Goal: Information Seeking & Learning: Learn about a topic

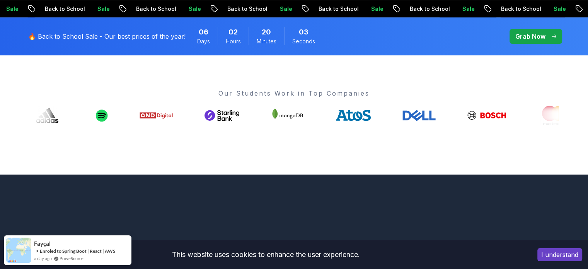
scroll to position [305, 0]
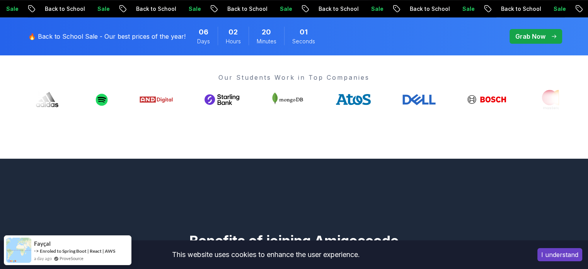
click at [547, 257] on button "I understand" at bounding box center [559, 254] width 45 height 13
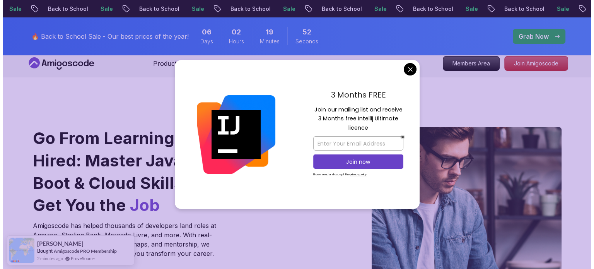
scroll to position [0, 0]
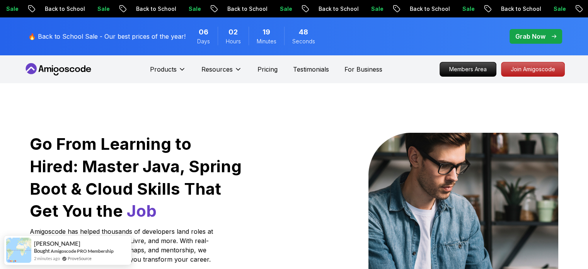
click at [463, 68] on p "Members Area" at bounding box center [467, 69] width 53 height 13
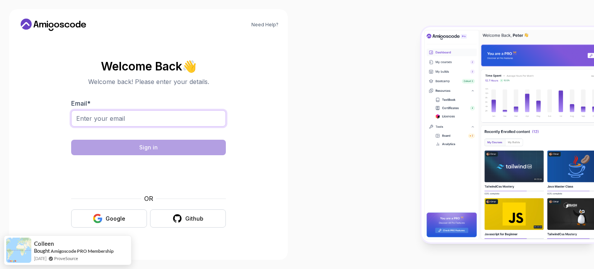
click at [155, 123] on input "Email *" at bounding box center [148, 118] width 155 height 16
type input "crisbol27@hotmail.com"
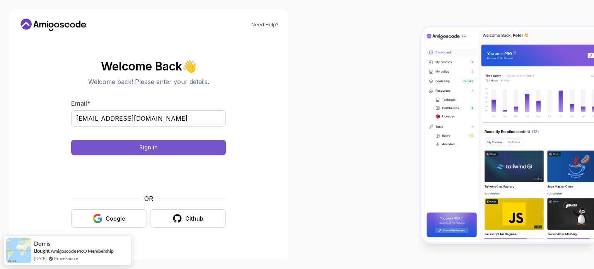
click at [162, 152] on button "Sign in" at bounding box center [148, 147] width 155 height 15
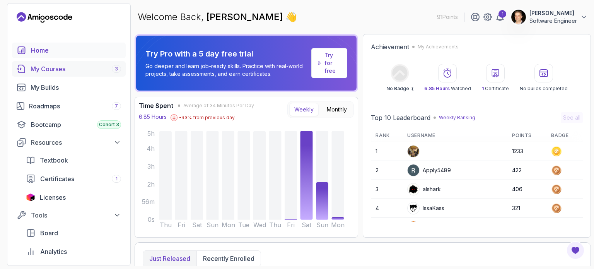
click at [63, 71] on div "My Courses 3" at bounding box center [76, 68] width 90 height 9
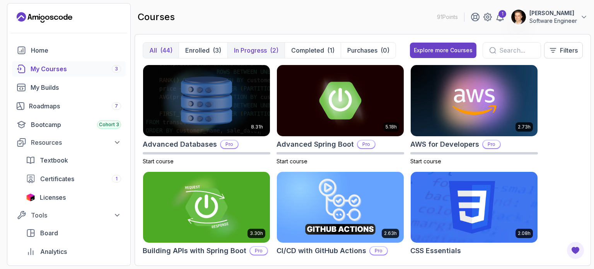
click at [238, 54] on p "In Progress" at bounding box center [250, 50] width 33 height 9
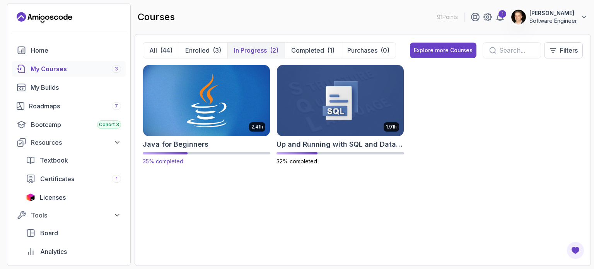
click at [199, 88] on img at bounding box center [206, 100] width 133 height 75
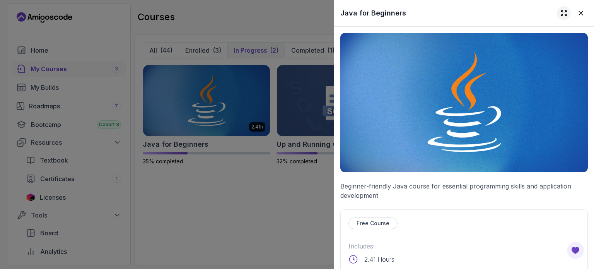
click at [560, 10] on icon at bounding box center [564, 13] width 8 height 8
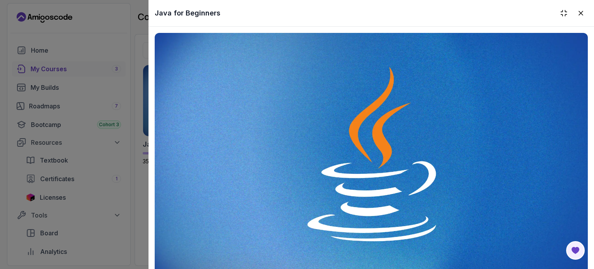
scroll to position [294, 0]
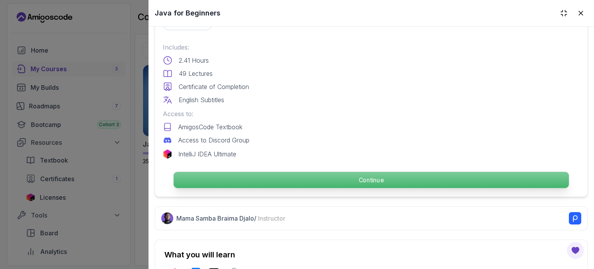
click at [395, 179] on p "Continue" at bounding box center [371, 180] width 395 height 16
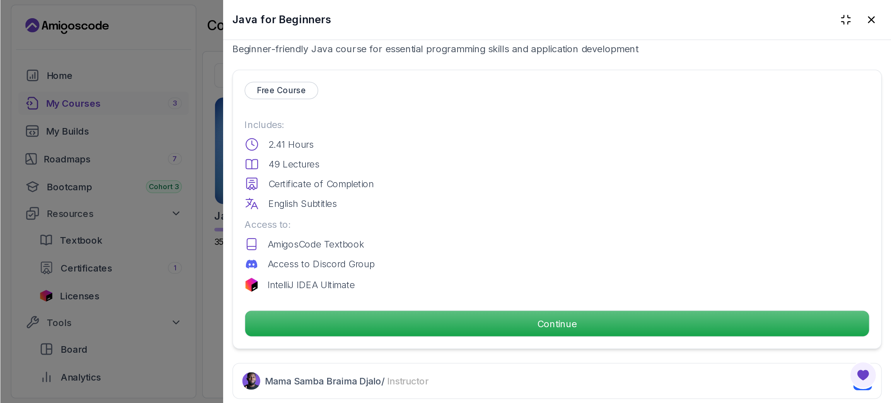
scroll to position [262, 0]
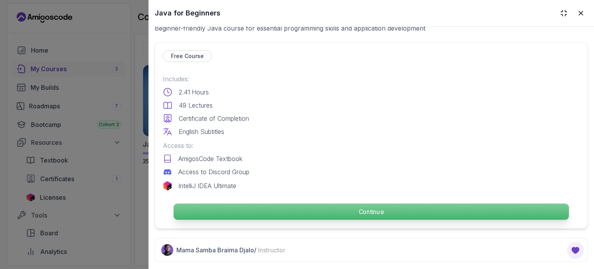
click at [358, 211] on p "Continue" at bounding box center [371, 211] width 395 height 16
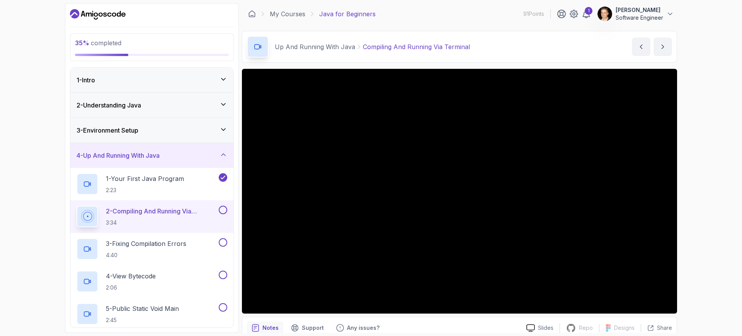
click at [224, 78] on icon at bounding box center [224, 79] width 8 height 8
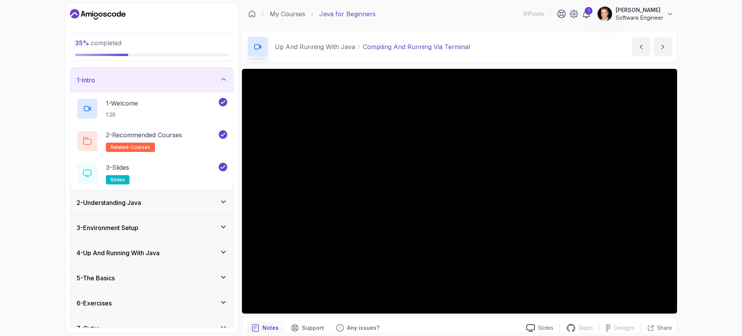
click at [224, 78] on icon at bounding box center [224, 79] width 8 height 8
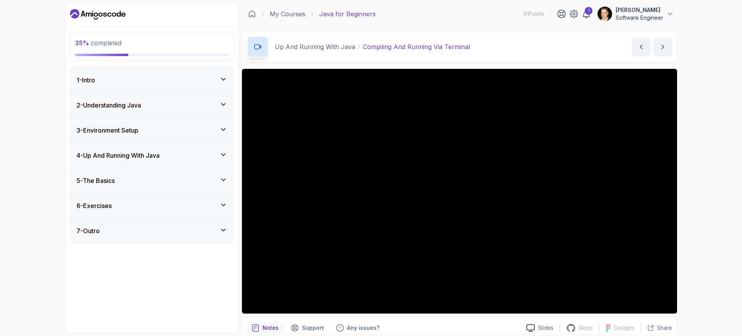
click at [223, 104] on icon at bounding box center [224, 105] width 8 height 8
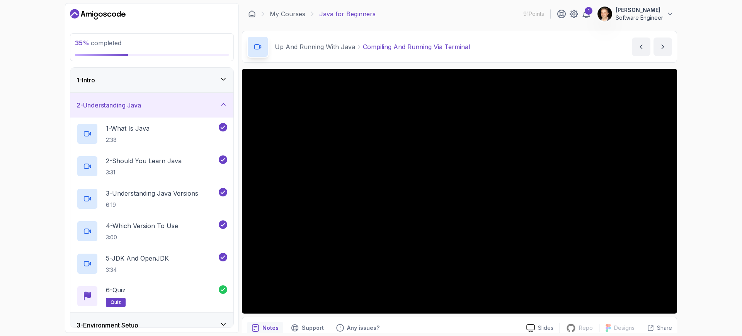
click at [223, 104] on icon at bounding box center [224, 104] width 4 height 2
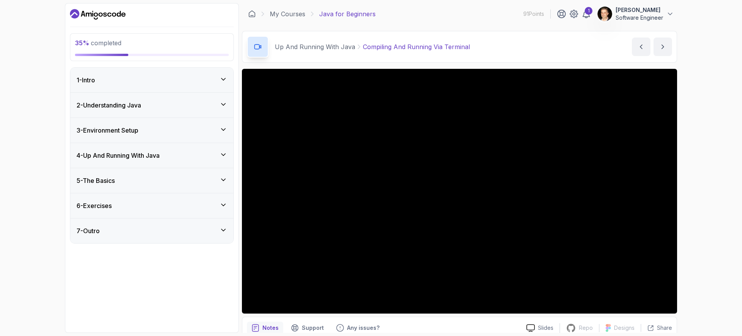
click at [223, 130] on icon at bounding box center [224, 130] width 4 height 2
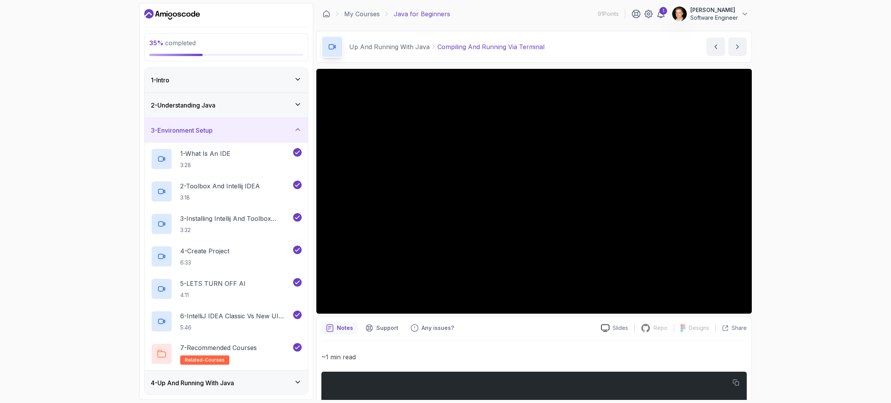
click at [298, 128] on icon at bounding box center [298, 130] width 8 height 8
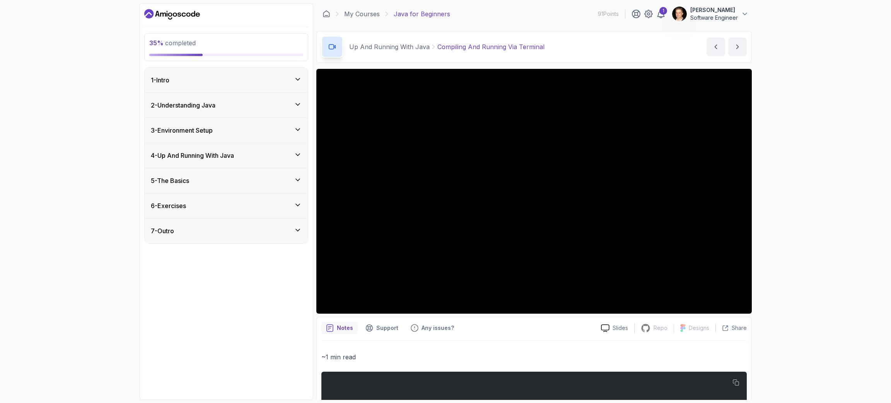
click at [297, 157] on icon at bounding box center [298, 155] width 8 height 8
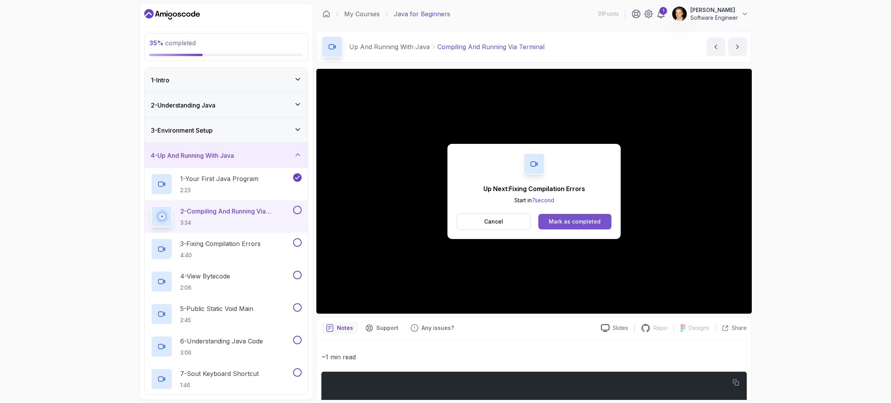
click at [567, 227] on button "Mark as completed" at bounding box center [574, 221] width 73 height 15
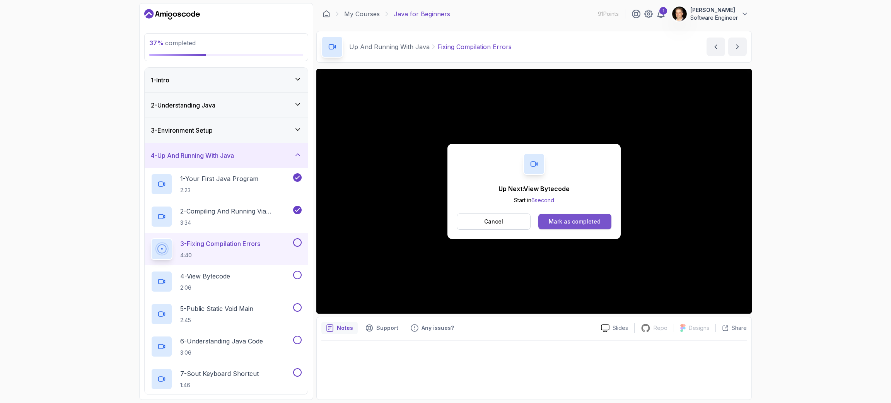
click at [566, 219] on div "Mark as completed" at bounding box center [575, 222] width 52 height 8
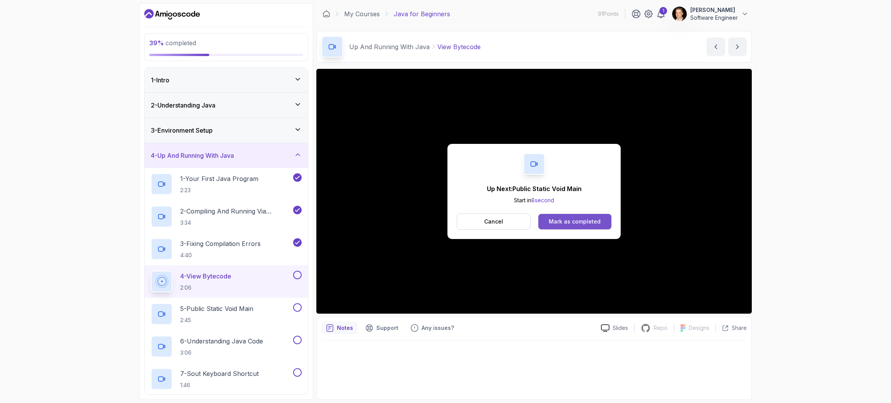
click at [588, 220] on div "Mark as completed" at bounding box center [575, 222] width 52 height 8
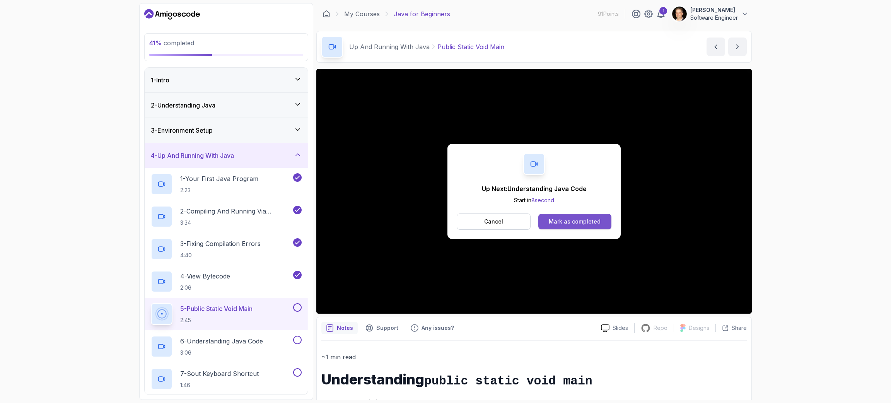
click at [579, 219] on div "Mark as completed" at bounding box center [575, 222] width 52 height 8
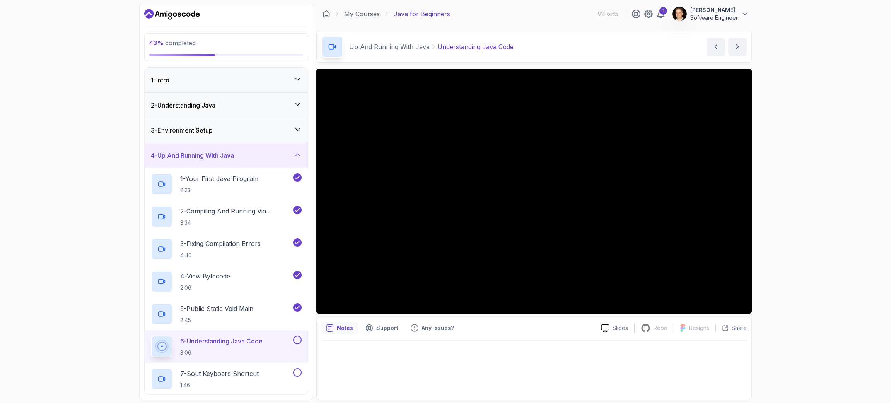
click at [593, 268] on div "Notes Support Any issues? Slides Repo Repository not available Designs Design n…" at bounding box center [533, 358] width 435 height 83
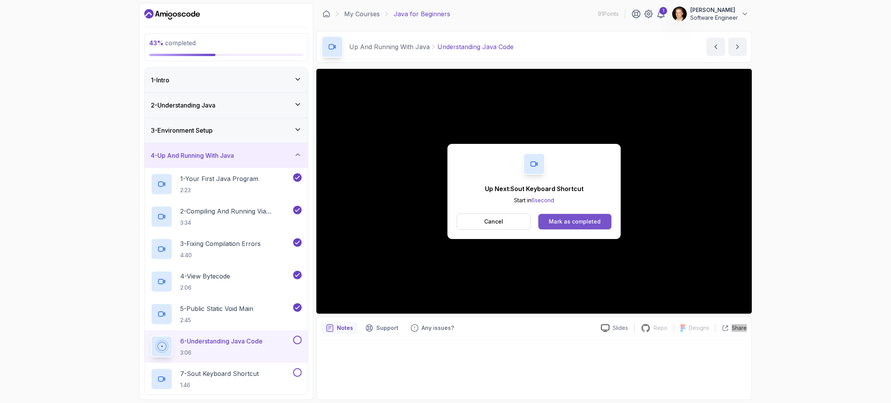
click at [556, 222] on div "Mark as completed" at bounding box center [575, 222] width 52 height 8
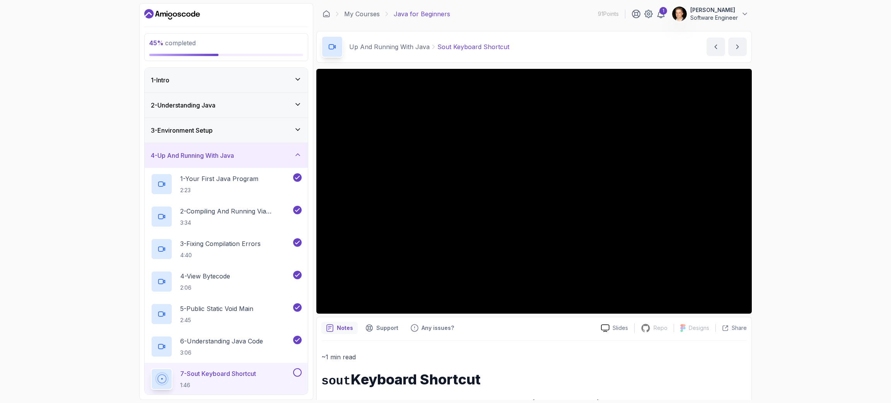
click at [593, 148] on div "45 % completed 1 - Intro 2 - Understanding Java 3 - Environment Setup 4 - Up An…" at bounding box center [445, 201] width 891 height 403
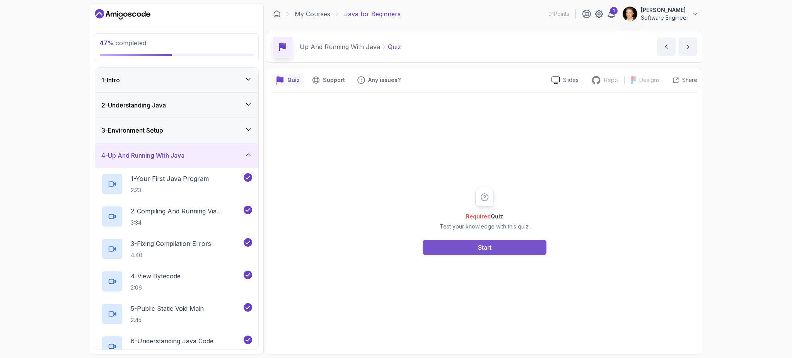
click at [485, 251] on div "Start" at bounding box center [485, 247] width 14 height 9
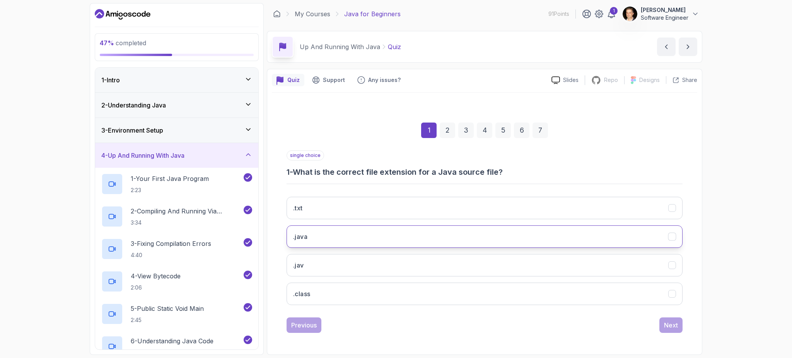
click at [372, 237] on button ".java" at bounding box center [484, 236] width 396 height 22
click at [593, 268] on div "Next" at bounding box center [671, 324] width 14 height 9
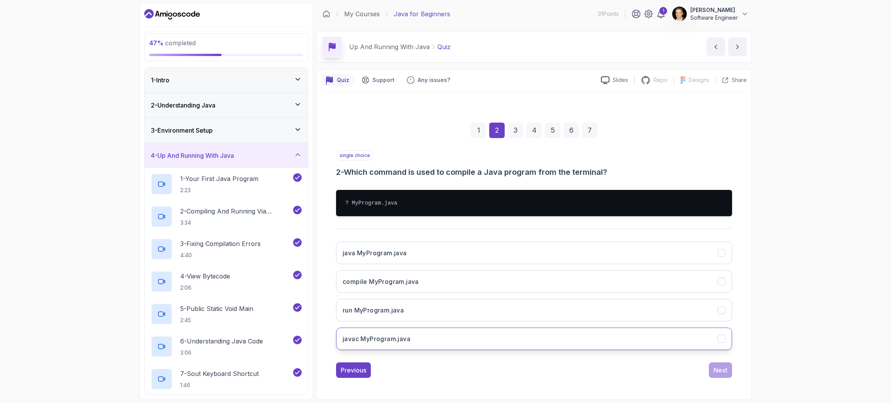
click at [449, 268] on button "javac MyProgram.java" at bounding box center [534, 338] width 396 height 22
click at [593, 268] on div "Next" at bounding box center [720, 369] width 14 height 9
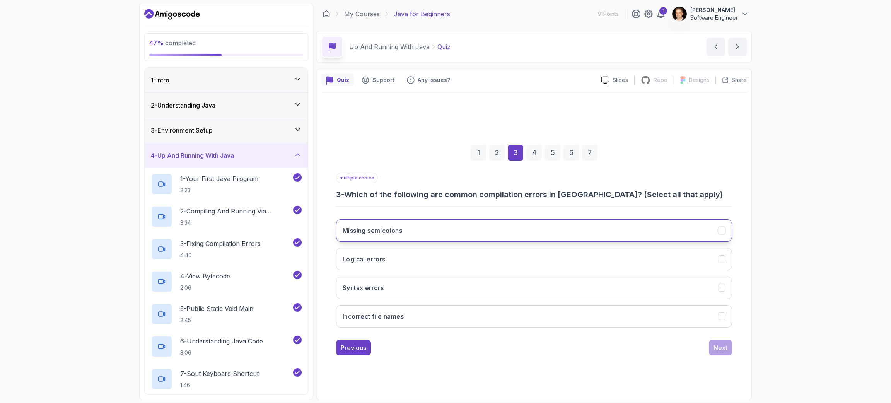
click at [593, 226] on button "Missing semicolons" at bounding box center [534, 230] width 396 height 22
click at [593, 268] on button "Syntax errors" at bounding box center [534, 287] width 396 height 22
click at [593, 268] on div "Incorrect file names" at bounding box center [721, 316] width 8 height 8
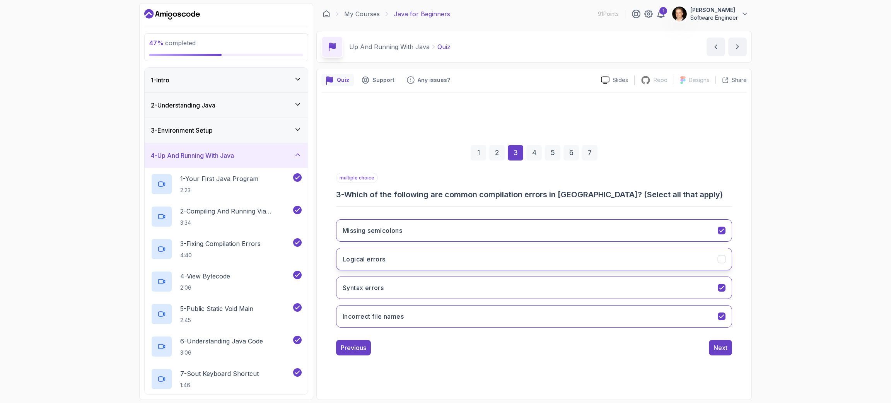
click at [593, 254] on button "Logical errors" at bounding box center [534, 259] width 396 height 22
click at [593, 268] on div "Next" at bounding box center [720, 347] width 14 height 9
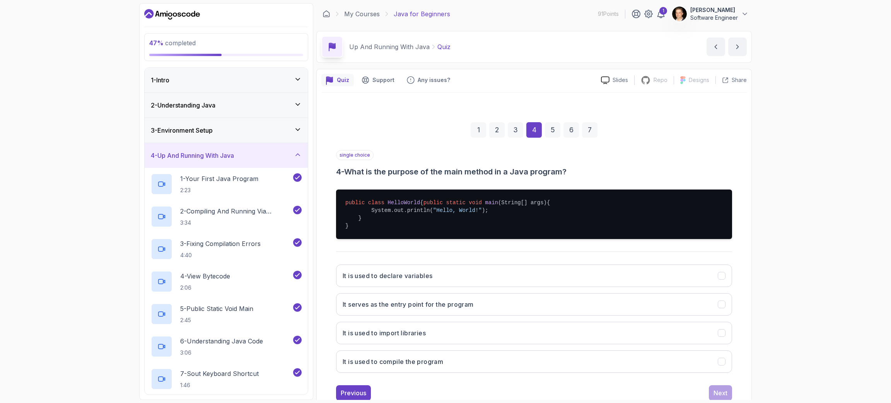
click at [593, 164] on div "47 % completed 1 - Intro 2 - Understanding Java 3 - Environment Setup 4 - Up An…" at bounding box center [445, 201] width 891 height 403
click at [593, 268] on button "It serves as the entry point for the program" at bounding box center [534, 304] width 396 height 22
click at [593, 268] on button "Next" at bounding box center [720, 392] width 23 height 15
click at [593, 262] on div "47 % completed 1 - Intro 2 - Understanding Java 3 - Environment Setup 4 - Up An…" at bounding box center [445, 201] width 891 height 403
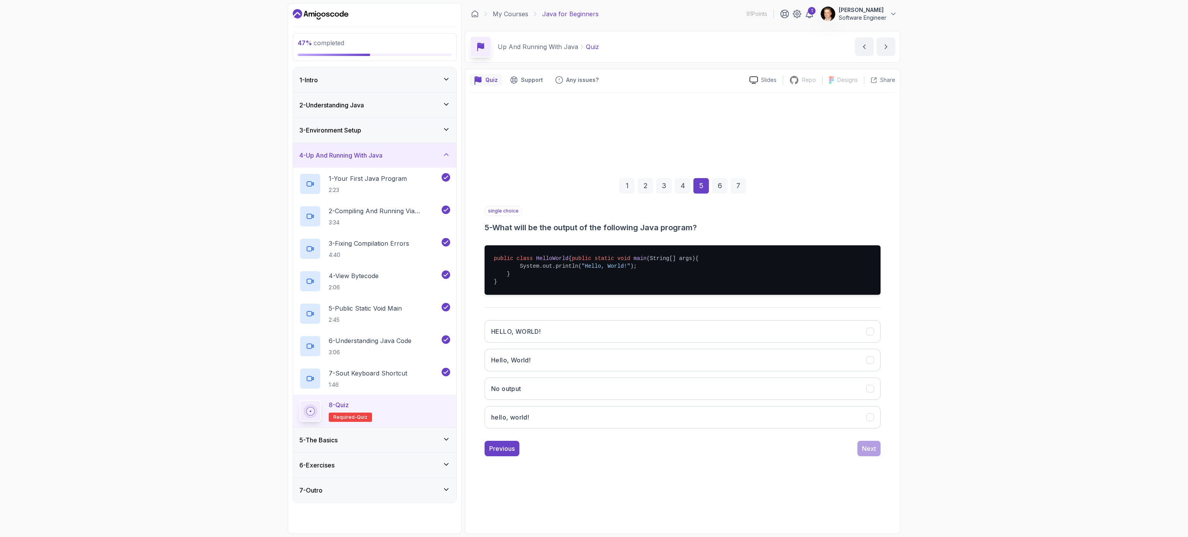
click at [593, 259] on div "47 % completed 1 - Intro 2 - Understanding Java 3 - Environment Setup 4 - Up An…" at bounding box center [594, 268] width 1188 height 537
click at [593, 268] on button "Hello, World!" at bounding box center [682, 360] width 396 height 22
click at [593, 268] on div "Next" at bounding box center [869, 448] width 14 height 9
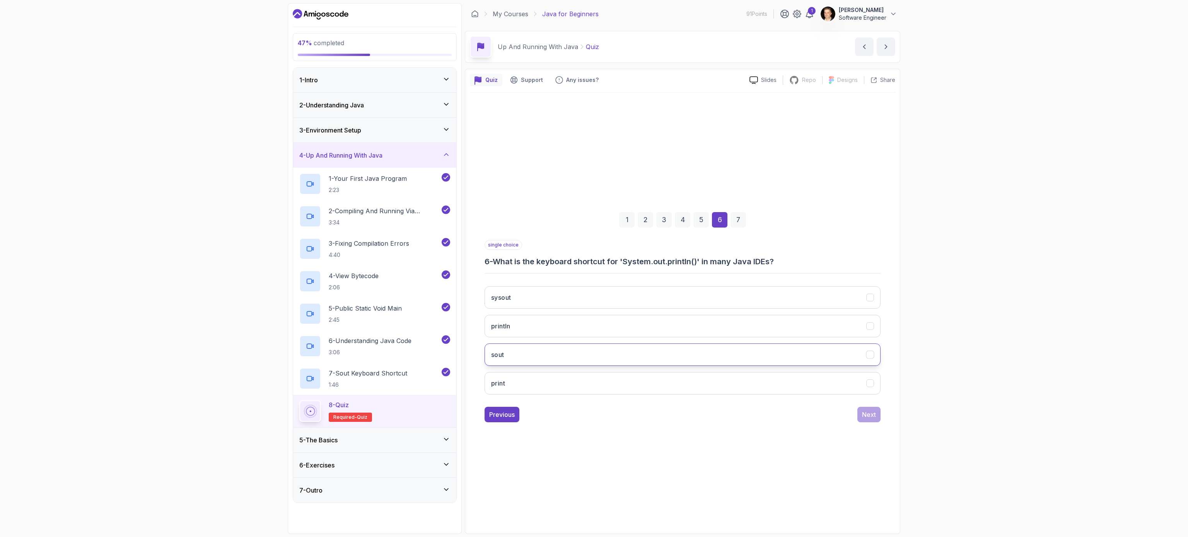
click at [593, 268] on button "sout" at bounding box center [682, 355] width 396 height 22
click at [593, 268] on div "Next" at bounding box center [869, 414] width 14 height 9
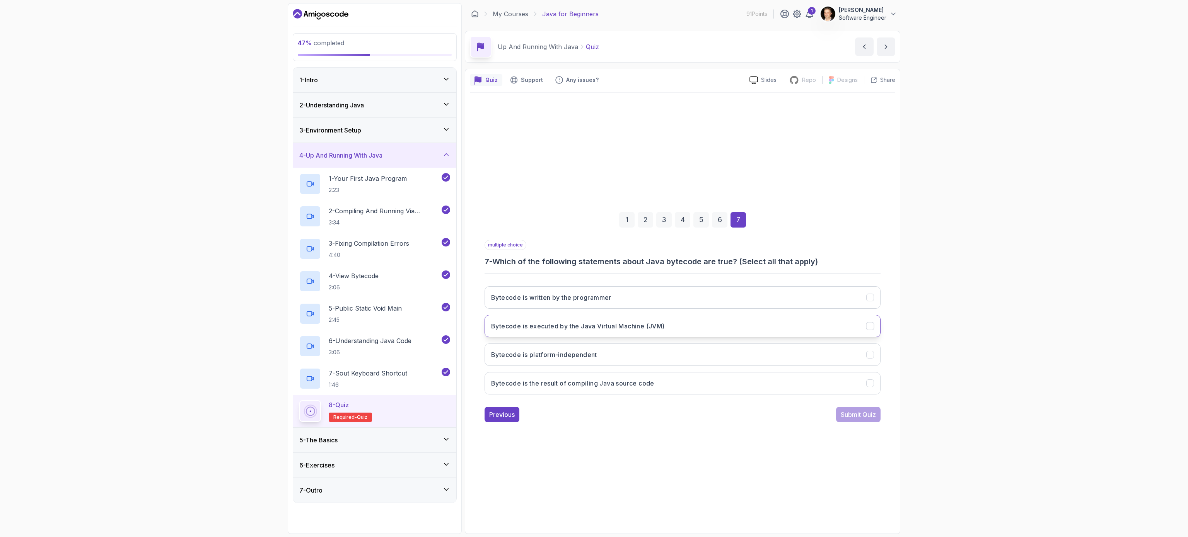
click at [593, 268] on icon "Bytecode is executed by the Java Virtual Machine (JVM)" at bounding box center [869, 325] width 7 height 7
click at [593, 268] on div "Submit Quiz" at bounding box center [857, 414] width 35 height 9
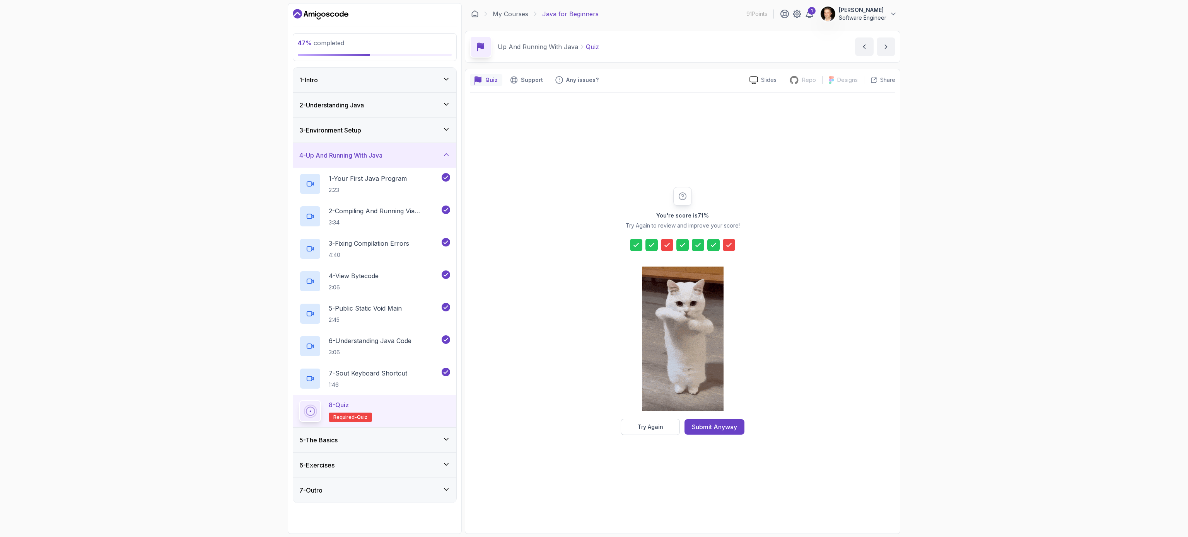
click at [593, 245] on icon at bounding box center [667, 245] width 8 height 8
click at [593, 268] on div "Submit Anyway" at bounding box center [714, 427] width 45 height 9
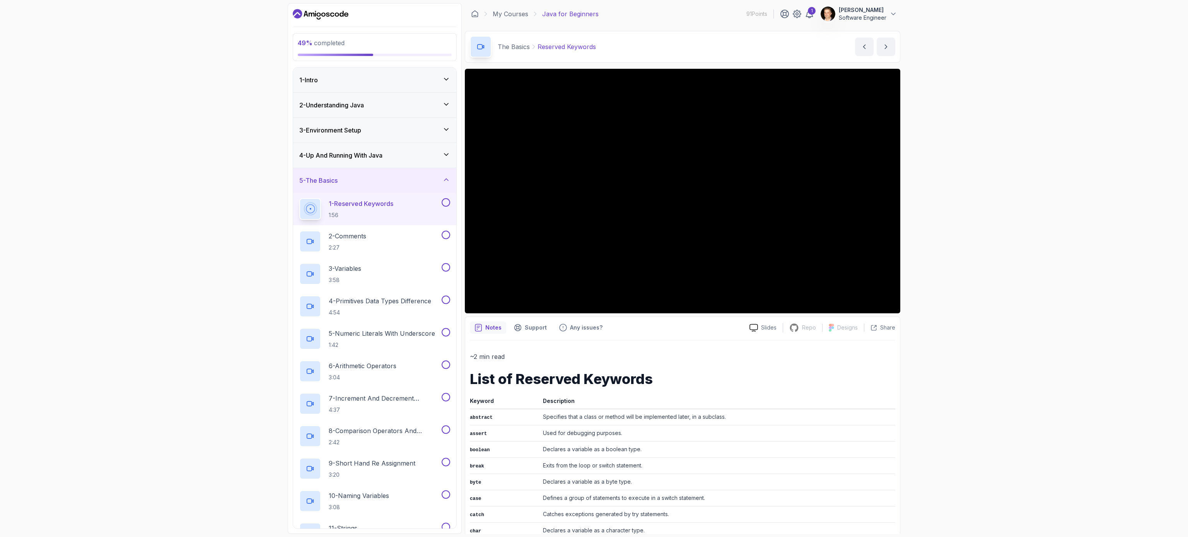
click at [446, 155] on icon at bounding box center [446, 154] width 4 height 2
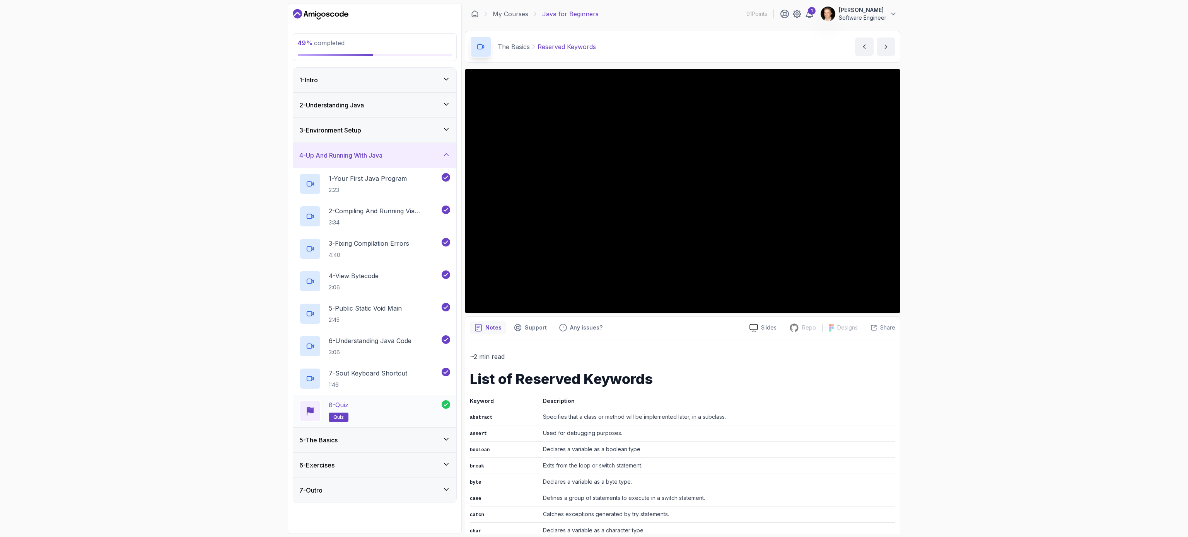
click at [335, 268] on p "quiz" at bounding box center [339, 417] width 20 height 9
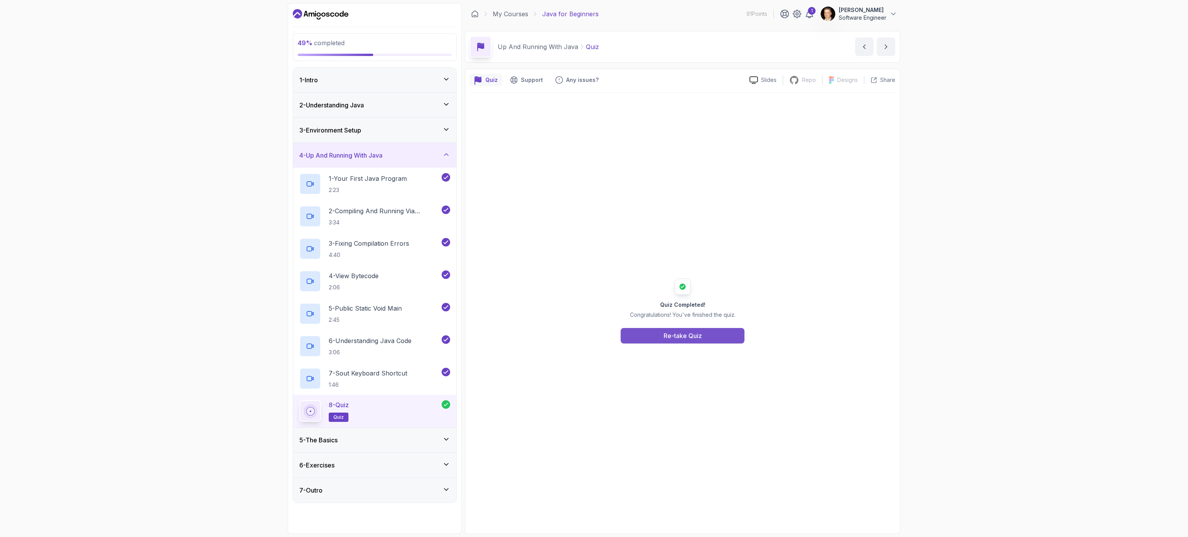
click at [593, 268] on div "Re-take Quiz" at bounding box center [682, 335] width 38 height 9
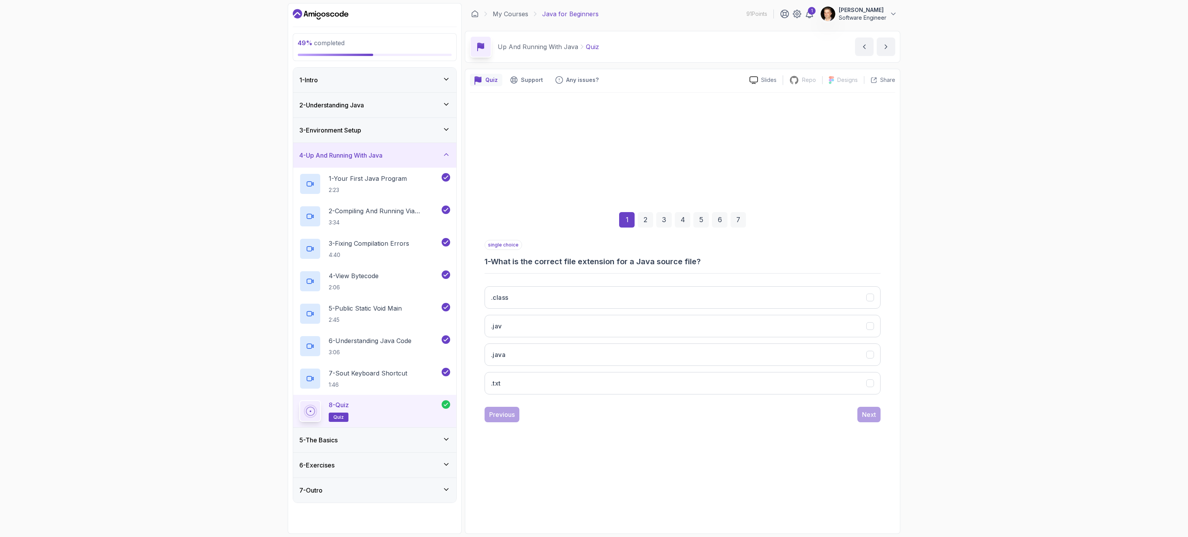
click at [593, 145] on div "49 % completed 1 - Intro 2 - Understanding Java 3 - Environment Setup 4 - Up An…" at bounding box center [594, 268] width 1188 height 537
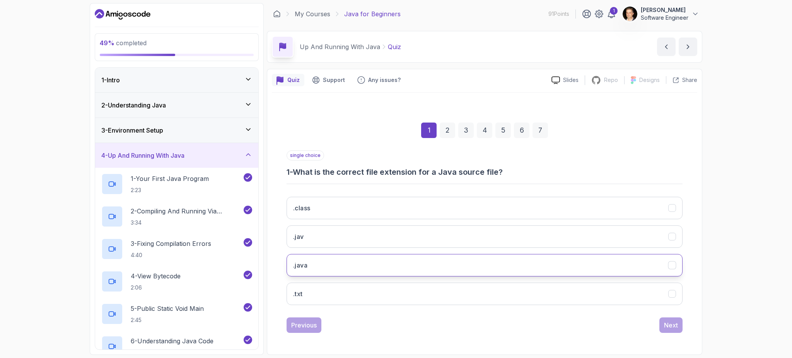
click at [359, 268] on button ".java" at bounding box center [484, 265] width 396 height 22
click at [593, 268] on button "Next" at bounding box center [670, 324] width 23 height 15
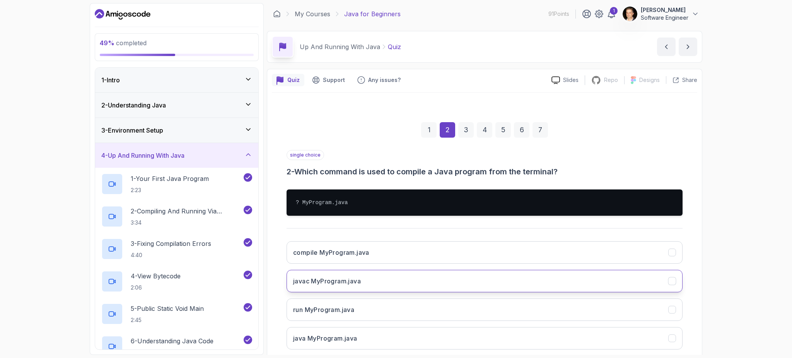
click at [504, 268] on button "javac MyProgram.java" at bounding box center [484, 281] width 396 height 22
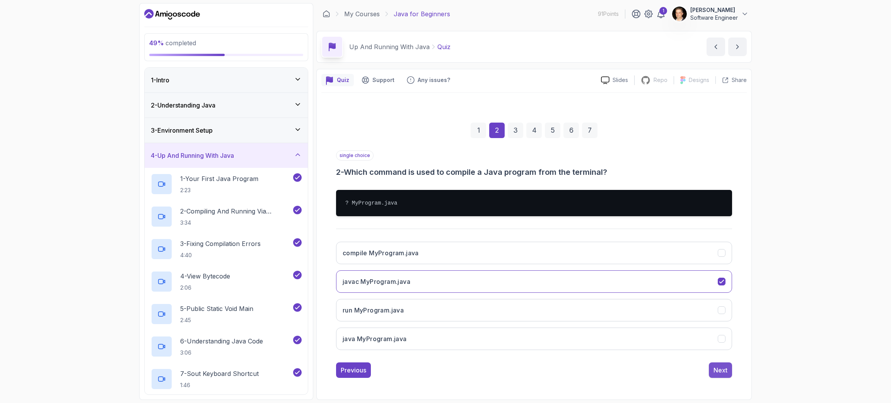
click at [593, 268] on div "Next" at bounding box center [720, 369] width 14 height 9
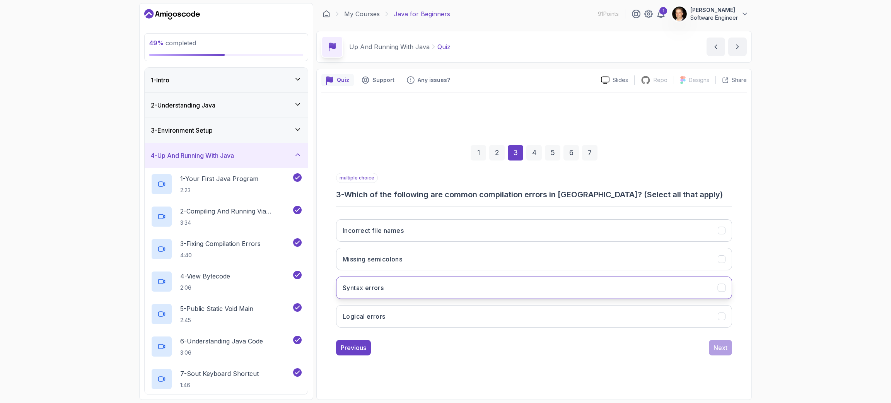
click at [593, 268] on icon "Syntax errors" at bounding box center [721, 287] width 7 height 7
click at [593, 259] on icon "Missing semicolons" at bounding box center [721, 258] width 7 height 7
click at [593, 235] on button "Incorrect file names" at bounding box center [534, 230] width 396 height 22
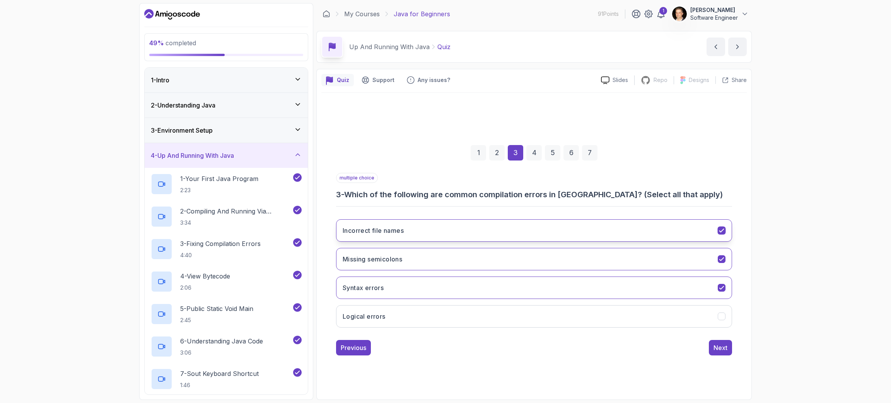
click at [593, 235] on button "Incorrect file names" at bounding box center [534, 230] width 396 height 22
click at [593, 268] on icon "Syntax errors" at bounding box center [721, 287] width 7 height 7
click at [593, 268] on div "Next" at bounding box center [720, 347] width 14 height 9
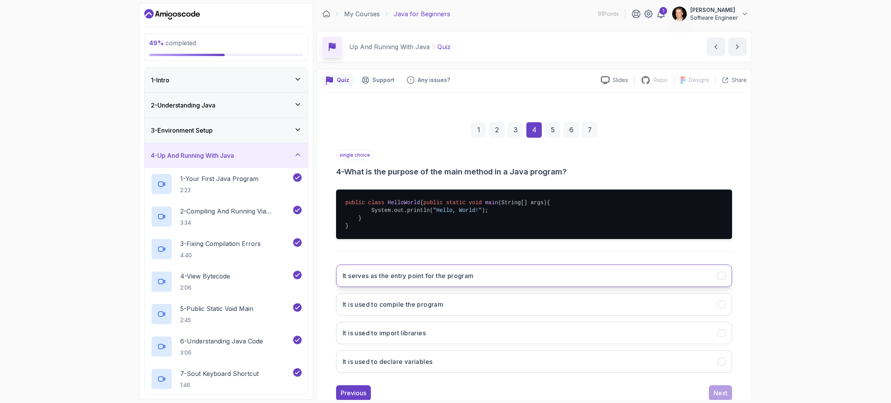
click at [593, 268] on button "It serves as the entry point for the program" at bounding box center [534, 275] width 396 height 22
click at [593, 268] on button "Next" at bounding box center [720, 392] width 23 height 15
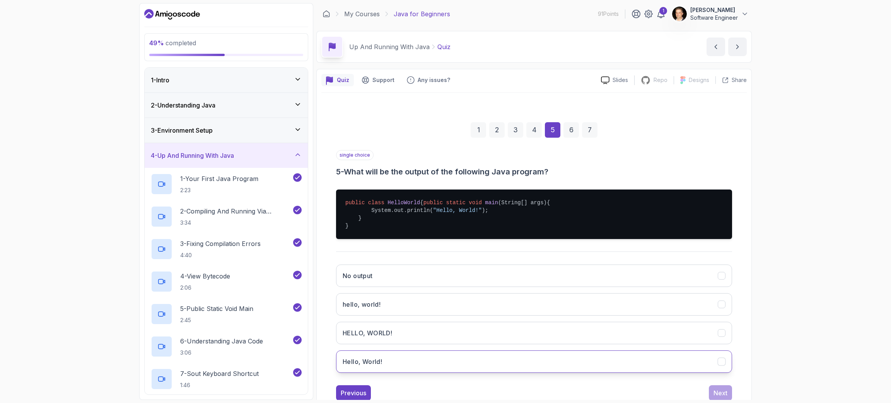
click at [553, 268] on button "Hello, World!" at bounding box center [534, 361] width 396 height 22
click at [593, 268] on div "Next" at bounding box center [720, 392] width 14 height 9
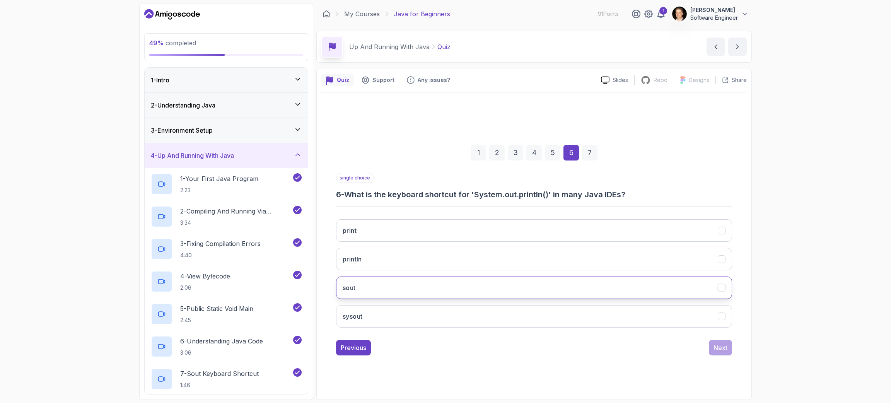
click at [586, 268] on button "sout" at bounding box center [534, 287] width 396 height 22
click at [593, 268] on div "Next" at bounding box center [720, 347] width 14 height 9
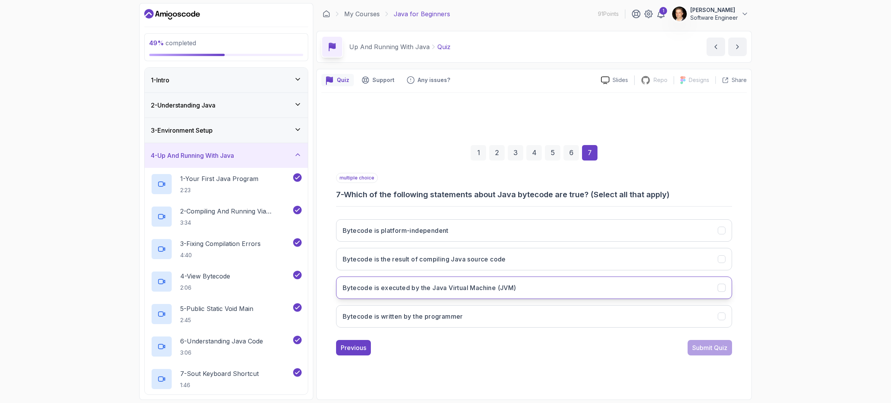
click at [593, 268] on button "Bytecode is executed by the Java Virtual Machine (JVM)" at bounding box center [534, 287] width 396 height 22
click at [593, 268] on div "Submit Quiz" at bounding box center [709, 347] width 35 height 9
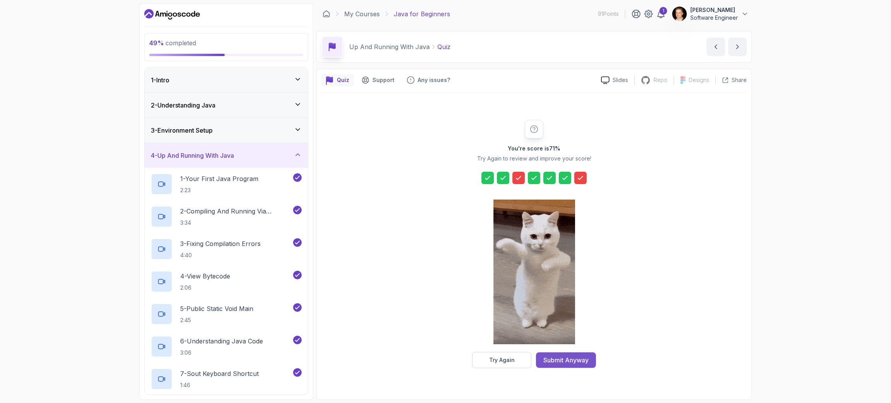
click at [575, 268] on div "Submit Anyway" at bounding box center [565, 359] width 45 height 9
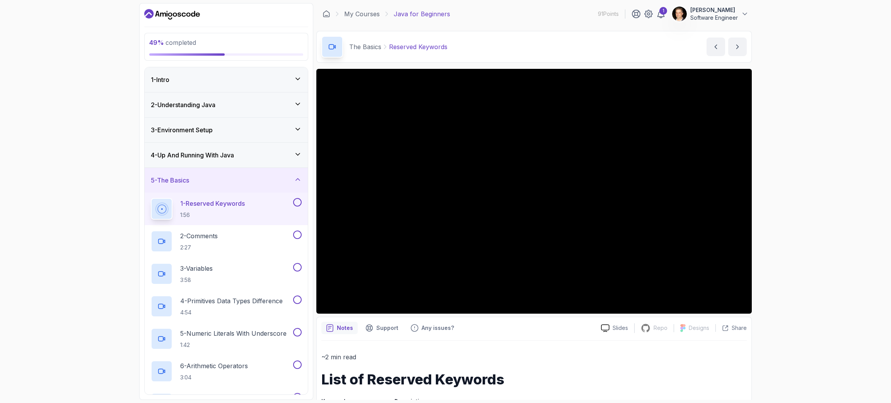
click at [301, 150] on div "4 - Up And Running With Java" at bounding box center [226, 154] width 151 height 9
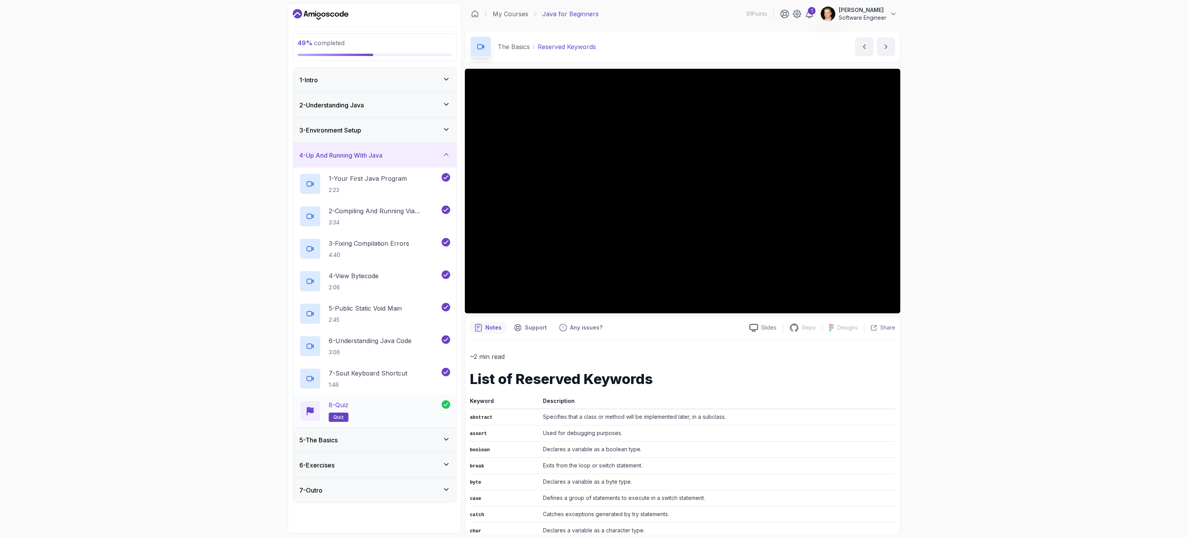
click at [338, 268] on span "quiz" at bounding box center [338, 417] width 10 height 6
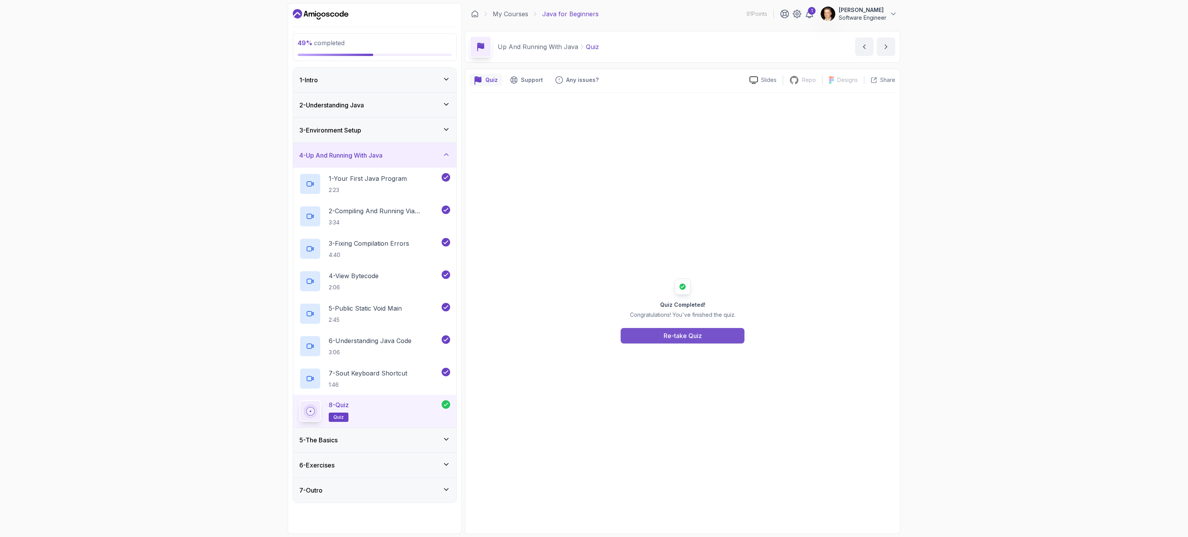
click at [593, 268] on div "Re-take Quiz" at bounding box center [682, 335] width 38 height 9
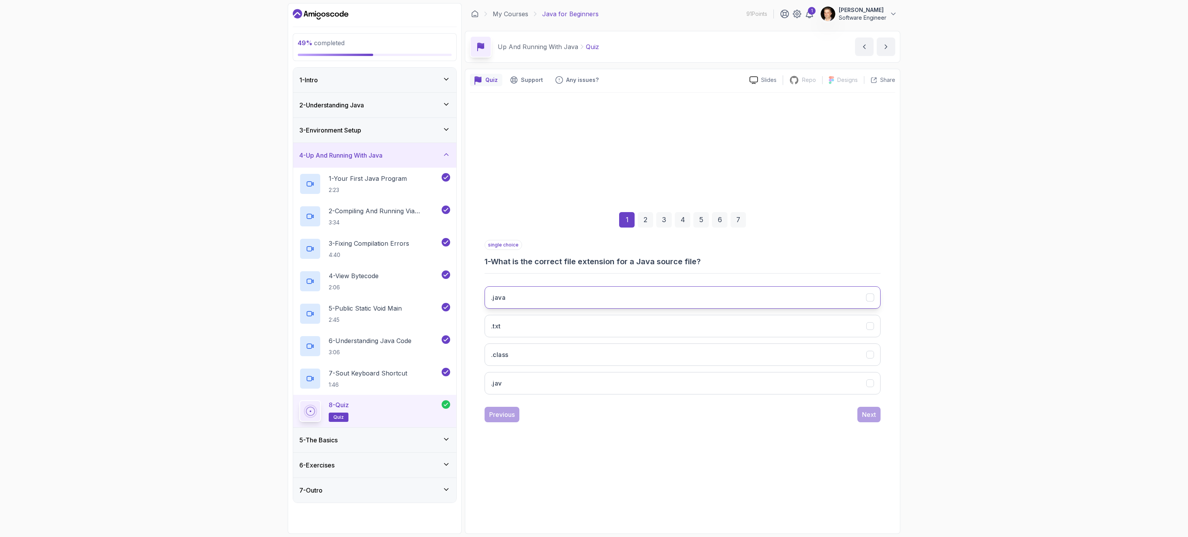
click at [593, 268] on button ".java" at bounding box center [682, 297] width 396 height 22
click at [593, 268] on div "Next" at bounding box center [869, 414] width 14 height 9
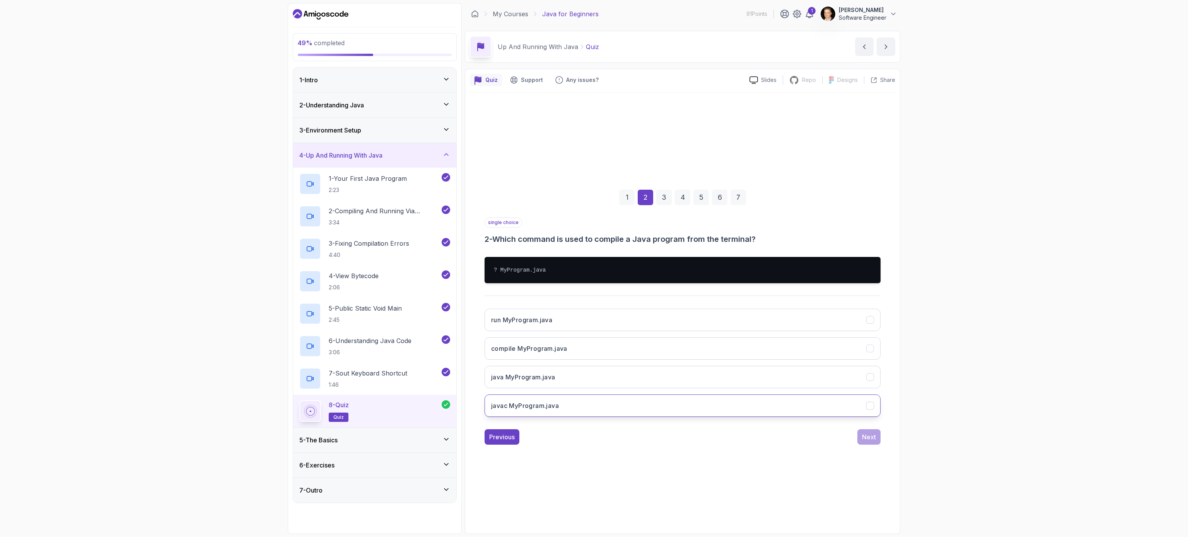
click at [593, 268] on button "javac MyProgram.java" at bounding box center [682, 406] width 396 height 22
click at [593, 268] on div "Next" at bounding box center [869, 437] width 14 height 9
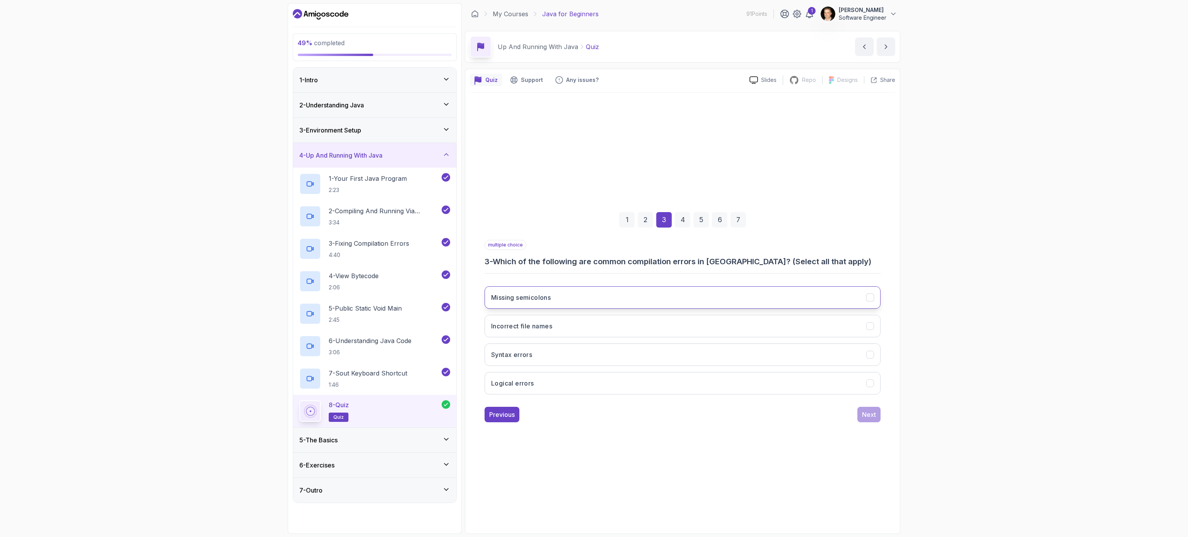
click at [593, 268] on icon "Missing semicolons" at bounding box center [869, 297] width 4 height 3
click at [593, 268] on div "Next" at bounding box center [869, 414] width 14 height 9
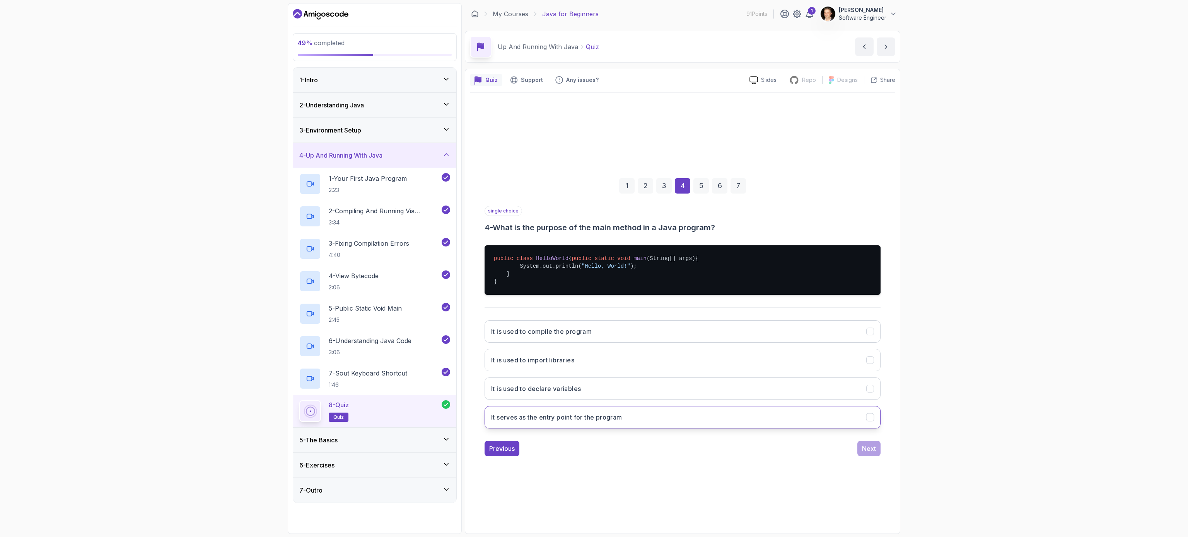
click at [593, 268] on button "It serves as the entry point for the program" at bounding box center [682, 417] width 396 height 22
click at [593, 268] on div "Next" at bounding box center [869, 448] width 14 height 9
click at [593, 268] on button "Hello, World!" at bounding box center [682, 417] width 396 height 22
click at [593, 268] on div "Next" at bounding box center [869, 448] width 14 height 9
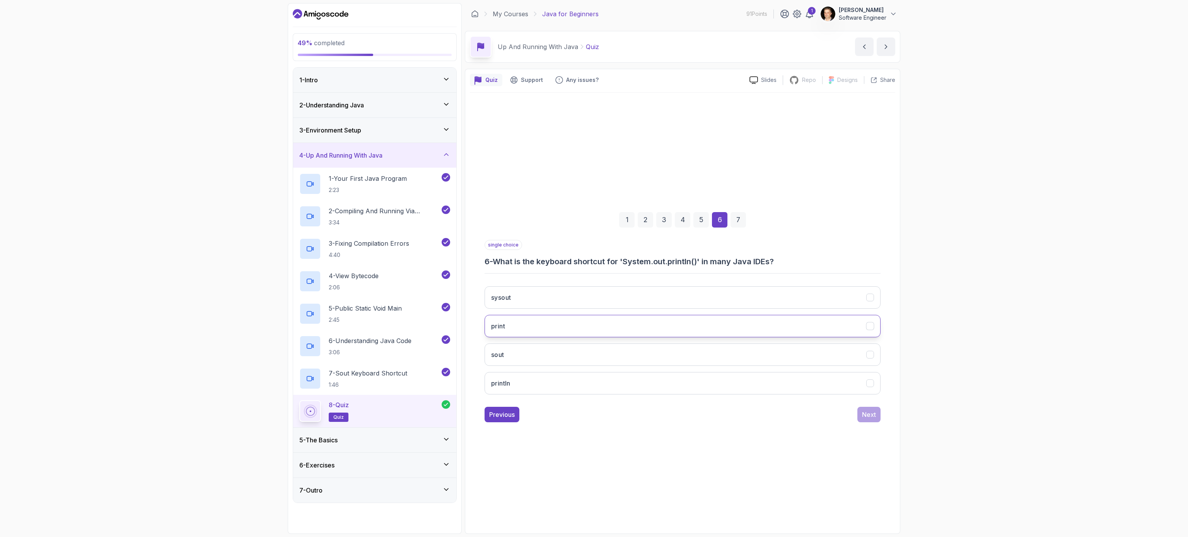
click at [593, 268] on button "print" at bounding box center [682, 326] width 396 height 22
click at [593, 268] on icon "sout" at bounding box center [869, 354] width 7 height 7
click at [593, 268] on div "Next" at bounding box center [869, 414] width 14 height 9
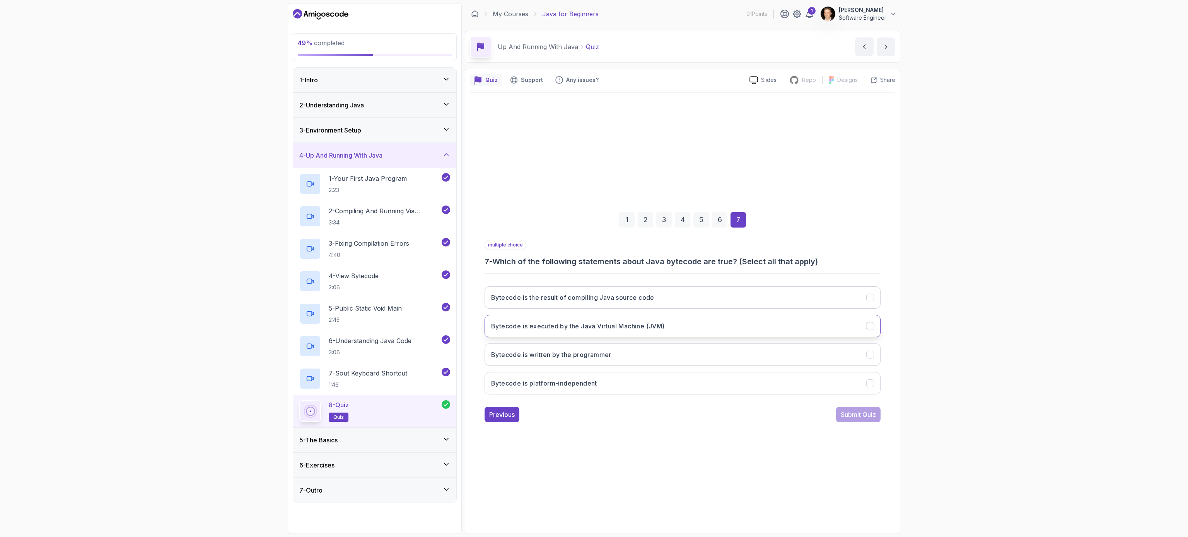
click at [593, 268] on icon "Bytecode is executed by the Java Virtual Machine (JVM)" at bounding box center [869, 325] width 7 height 7
click at [593, 268] on icon "Bytecode is the result of compiling Java source code" at bounding box center [869, 297] width 7 height 7
click at [593, 268] on icon "Bytecode is platform-independent" at bounding box center [869, 383] width 7 height 7
click at [593, 268] on div "Submit Quiz" at bounding box center [857, 414] width 35 height 9
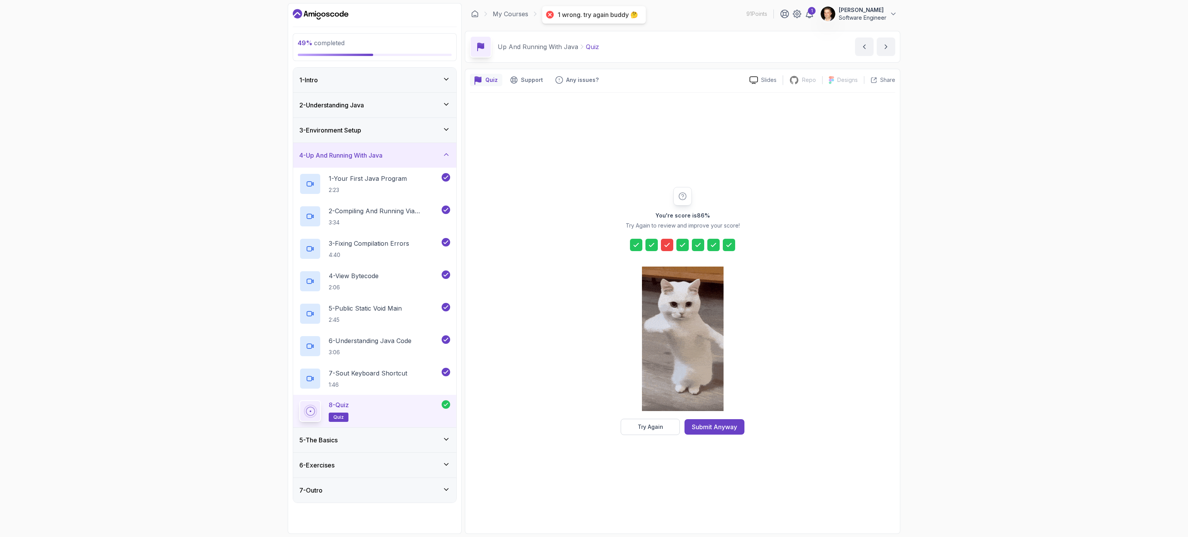
click at [593, 244] on icon at bounding box center [667, 244] width 5 height 3
click at [593, 268] on div "Submit Anyway" at bounding box center [714, 427] width 45 height 9
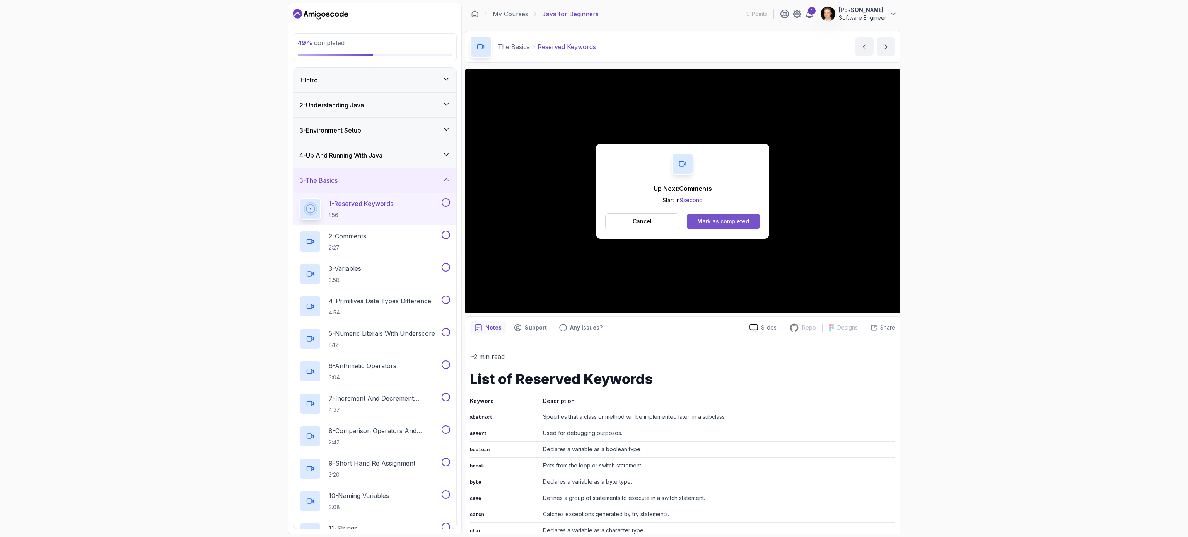
click at [593, 219] on div "Mark as completed" at bounding box center [723, 222] width 52 height 8
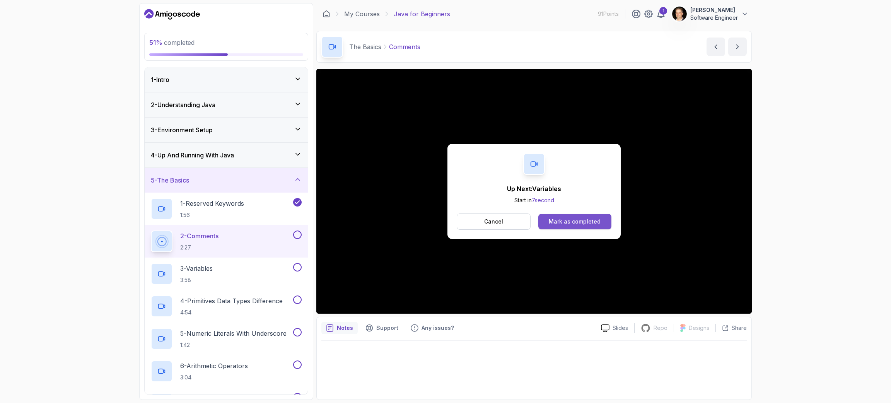
click at [557, 222] on div "Mark as completed" at bounding box center [575, 222] width 52 height 8
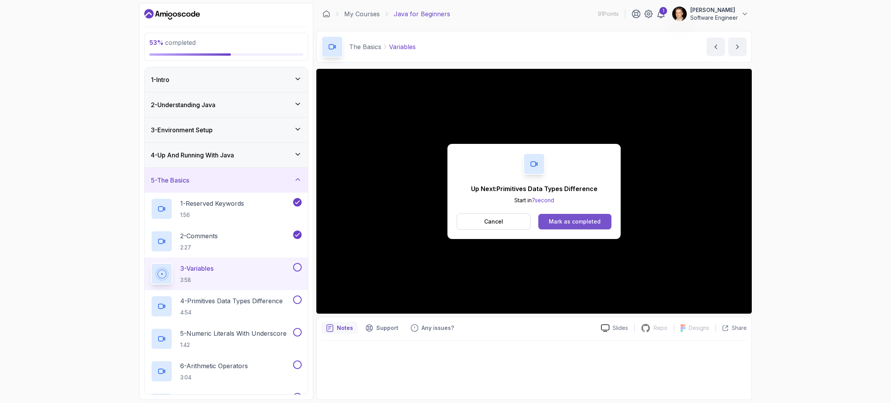
click at [570, 220] on div "Mark as completed" at bounding box center [575, 222] width 52 height 8
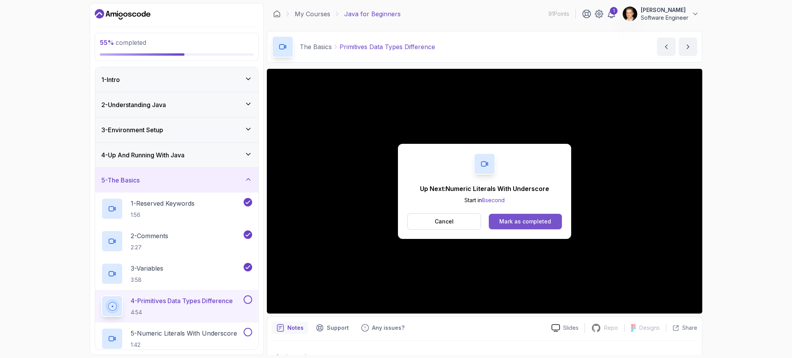
click at [534, 224] on div "Mark as completed" at bounding box center [525, 222] width 52 height 8
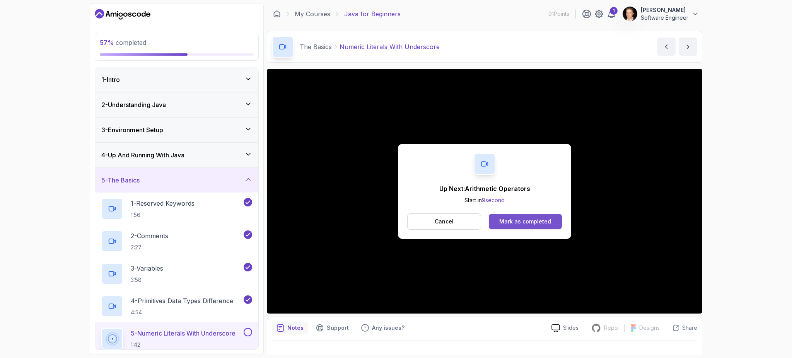
click at [549, 221] on div "Mark as completed" at bounding box center [525, 222] width 52 height 8
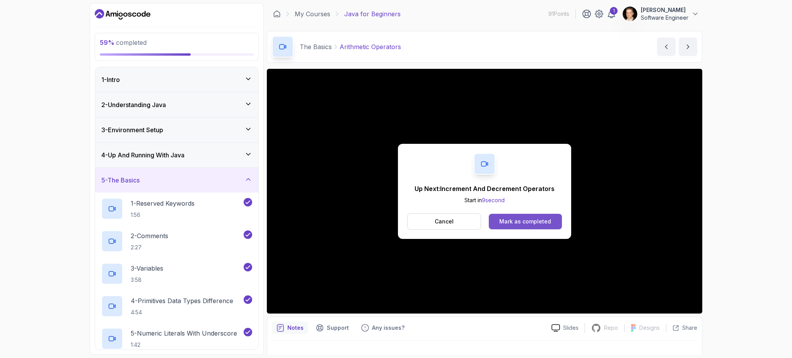
click at [521, 216] on button "Mark as completed" at bounding box center [525, 221] width 73 height 15
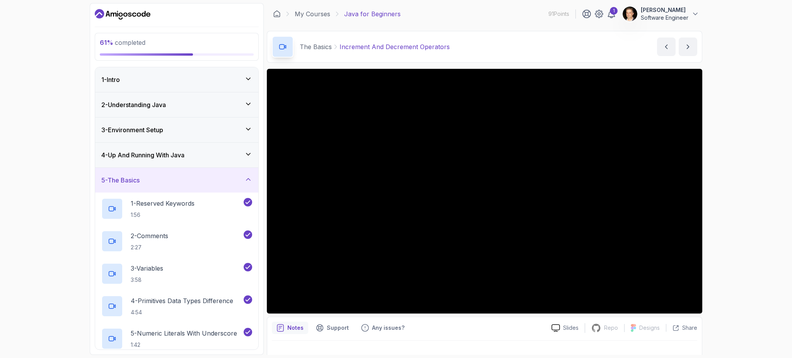
click at [593, 166] on div "61 % completed 1 - Intro 2 - Understanding Java 3 - Environment Setup 4 - Up An…" at bounding box center [396, 179] width 792 height 358
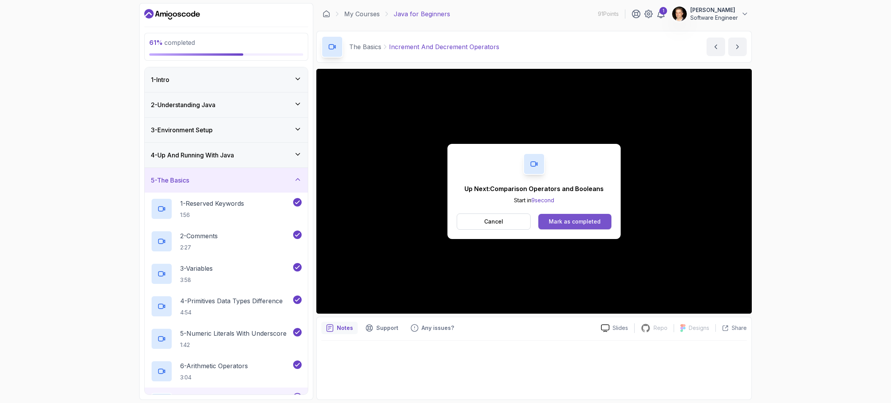
click at [593, 224] on button "Mark as completed" at bounding box center [574, 221] width 73 height 15
